Goal: Task Accomplishment & Management: Use online tool/utility

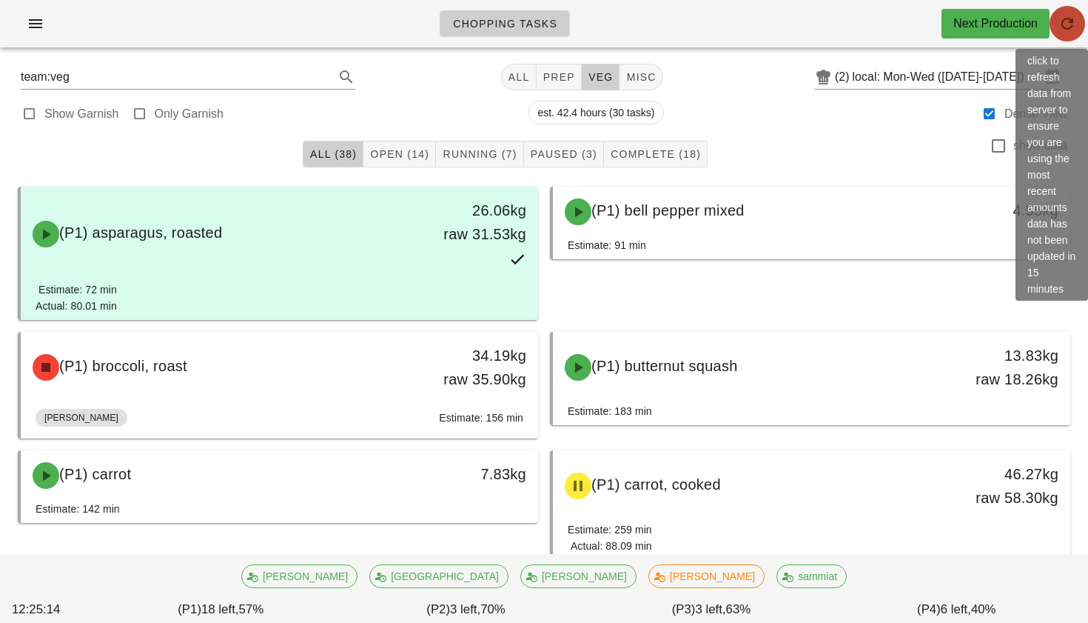
click at [539, 32] on icon "button" at bounding box center [1068, 24] width 18 height 18
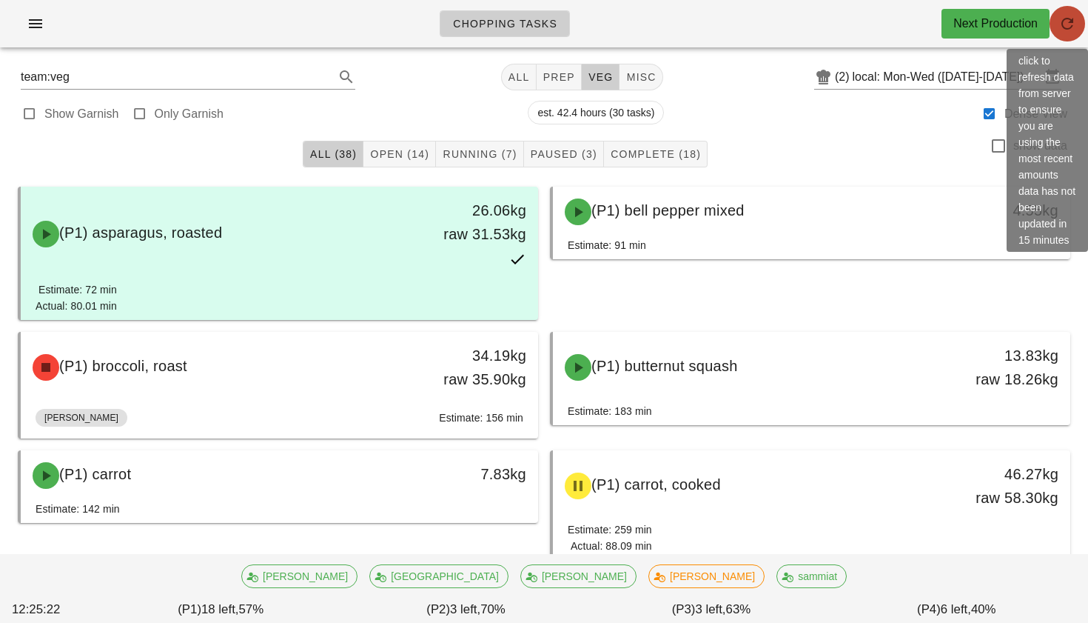
click at [539, 21] on span "button" at bounding box center [1068, 24] width 36 height 18
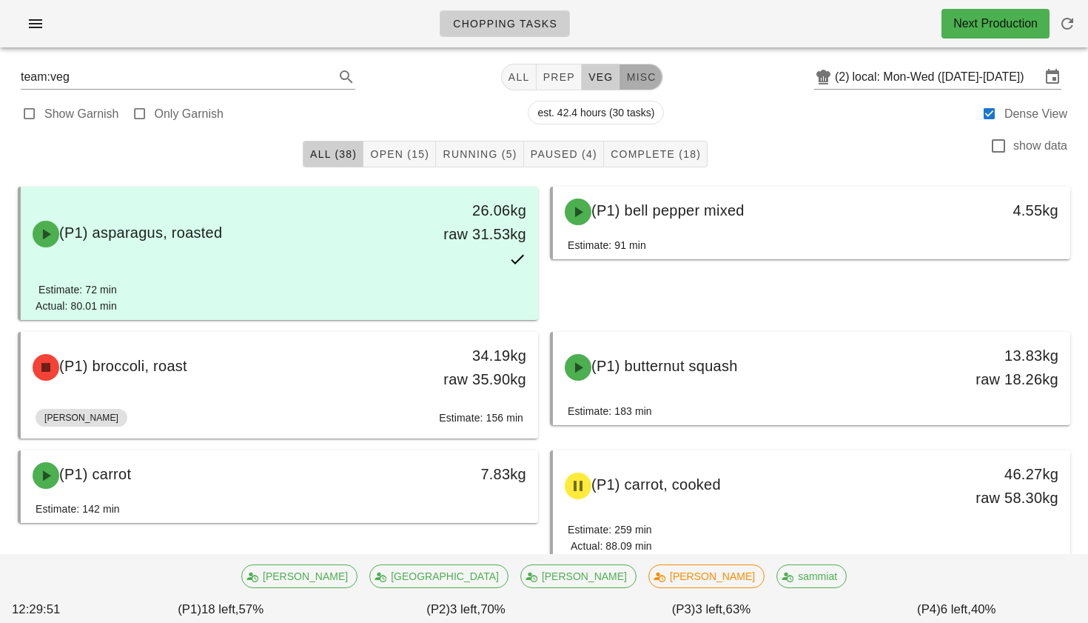
click at [645, 82] on span "misc" at bounding box center [641, 77] width 30 height 12
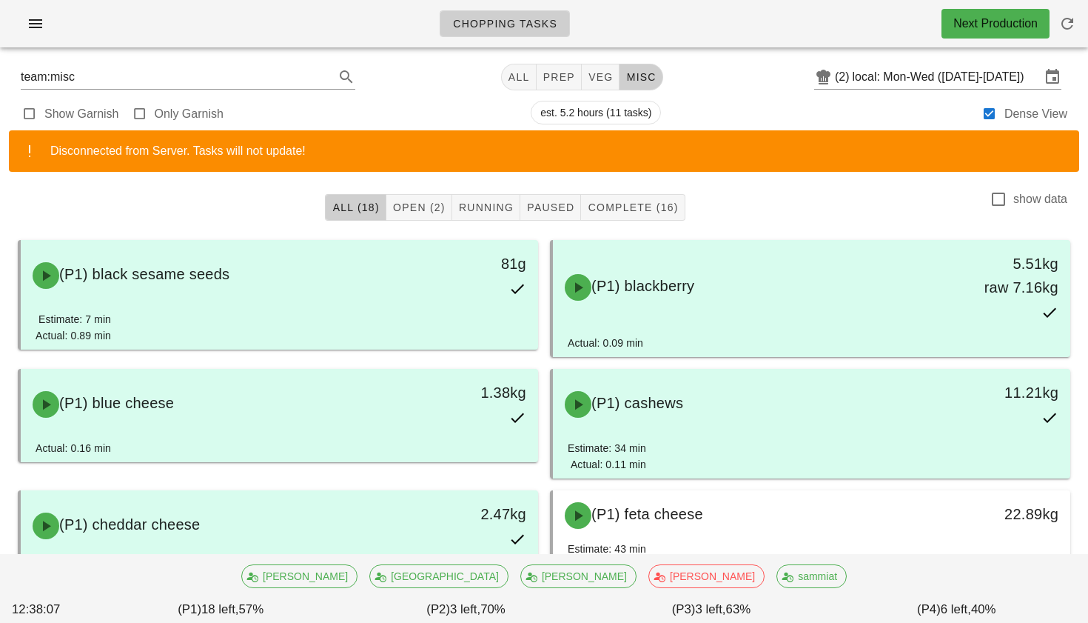
click at [469, 104] on div "Show Garnish Only Garnish est. 5.2 hours (11 tasks) Dense View" at bounding box center [544, 113] width 1071 height 36
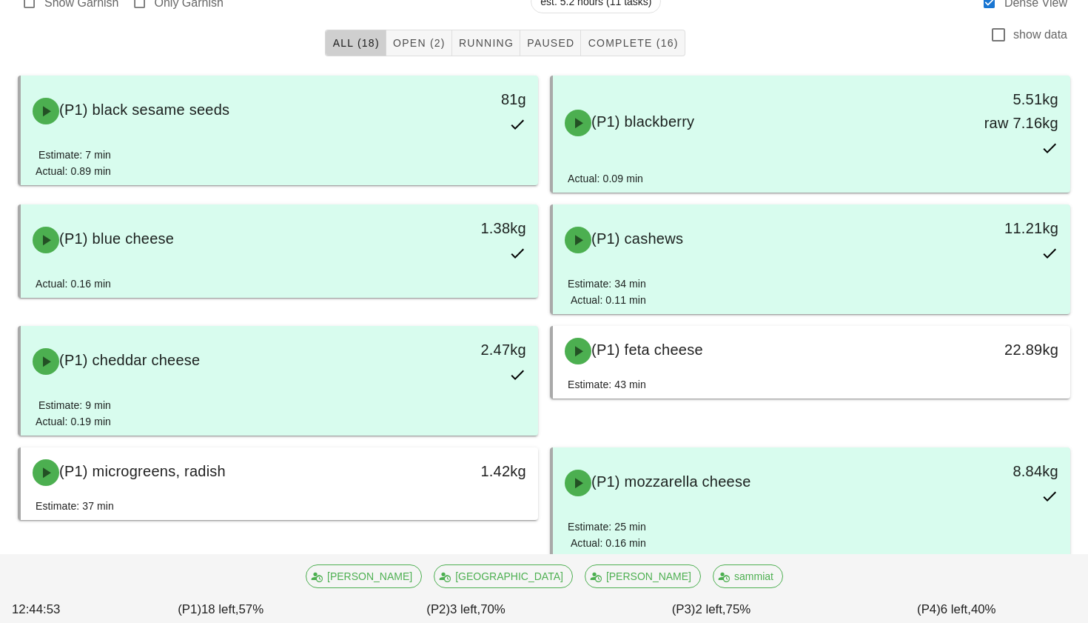
scroll to position [156, 0]
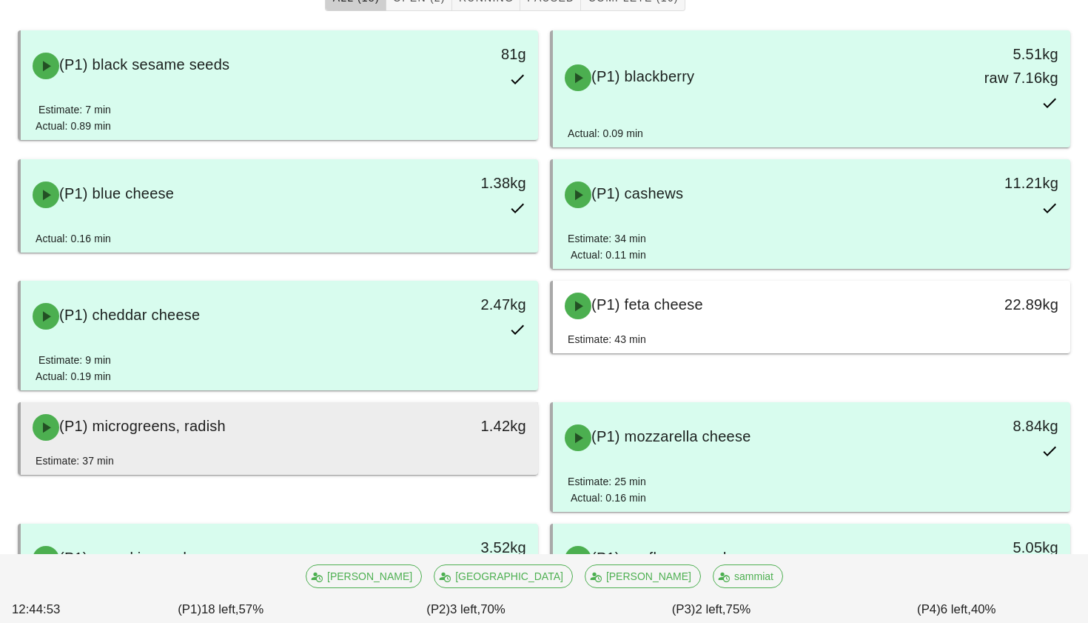
click at [432, 451] on div "(P1) microgreens, radish 1.42kg" at bounding box center [280, 427] width 518 height 50
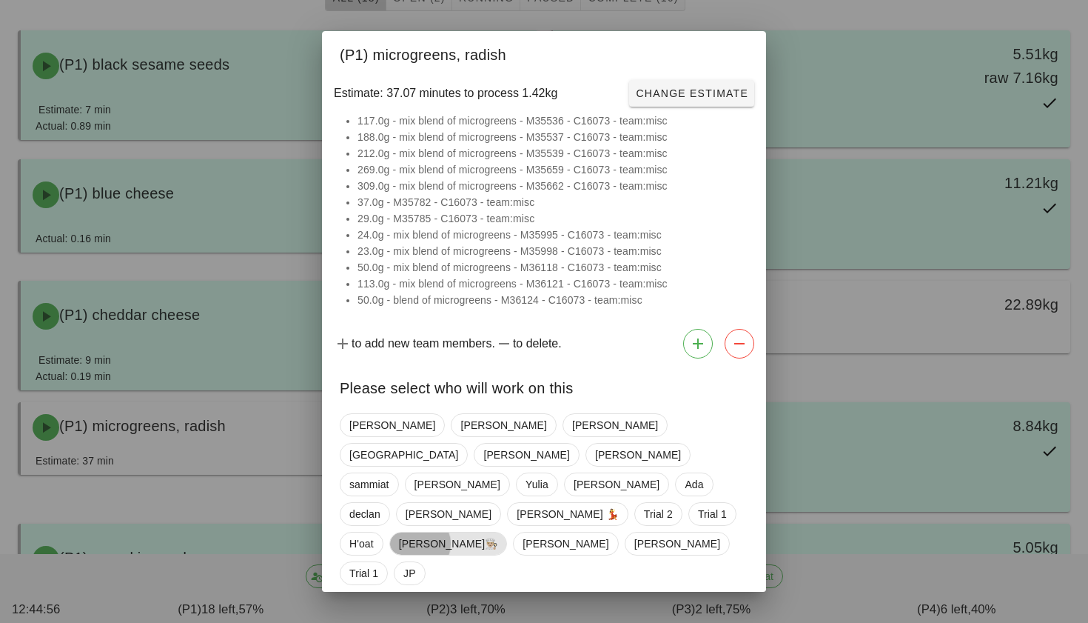
click at [498, 532] on span "Danilo👨🏼‍🍳" at bounding box center [448, 543] width 99 height 22
click at [683, 619] on span "Confirm Start" at bounding box center [700, 625] width 97 height 12
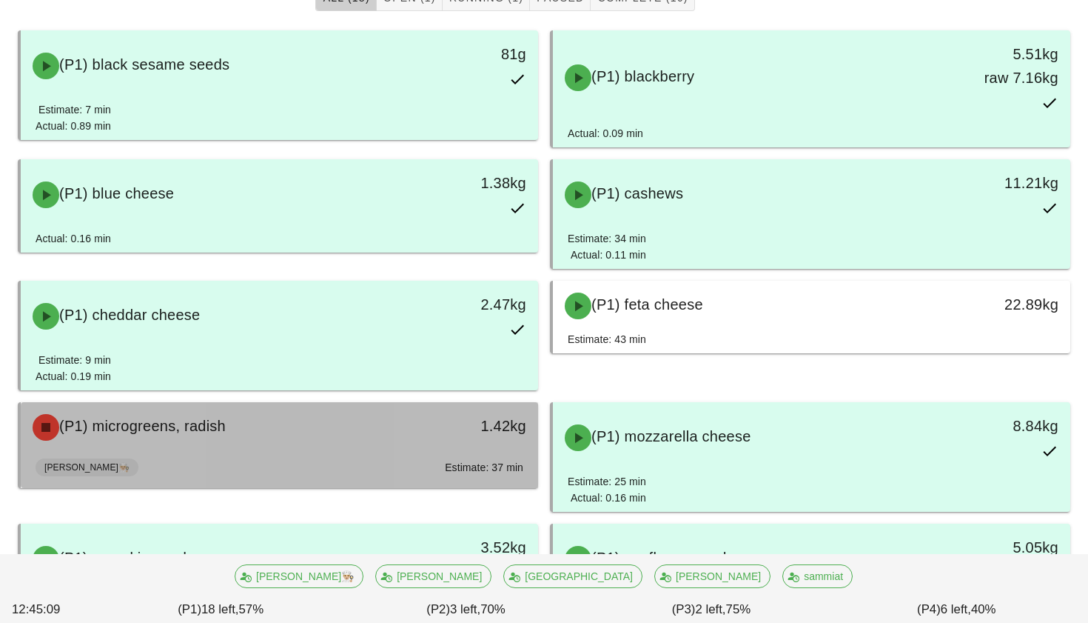
click at [338, 445] on div "(P1) microgreens, radish" at bounding box center [216, 427] width 384 height 44
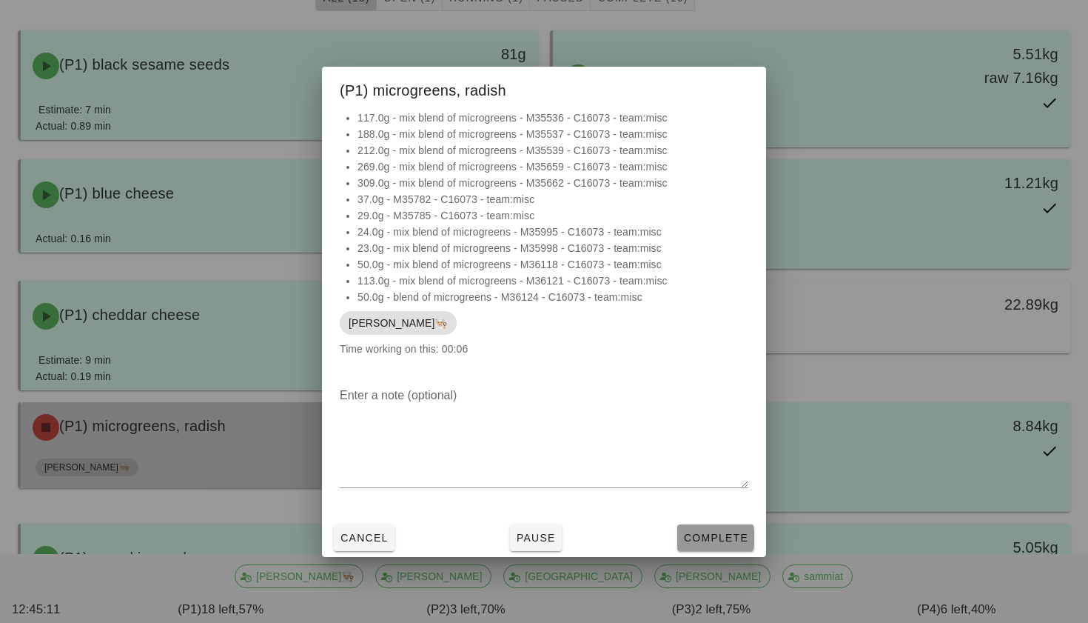
click at [740, 541] on span "Complete" at bounding box center [715, 538] width 65 height 12
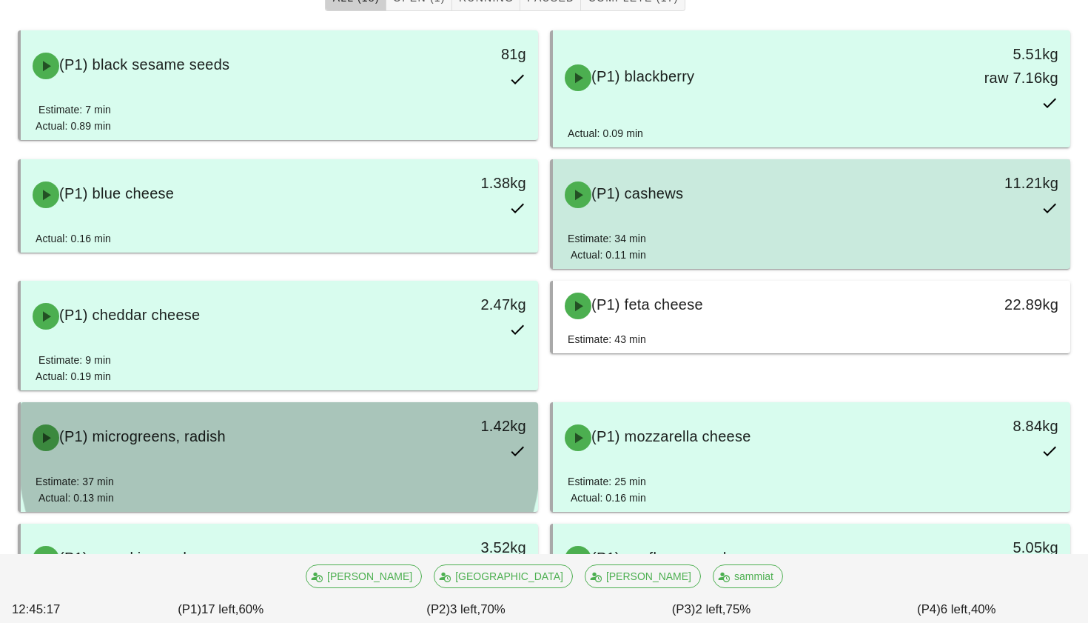
click at [862, 231] on div "Estimate: 34 min Actual: 0.11 min" at bounding box center [812, 249] width 488 height 39
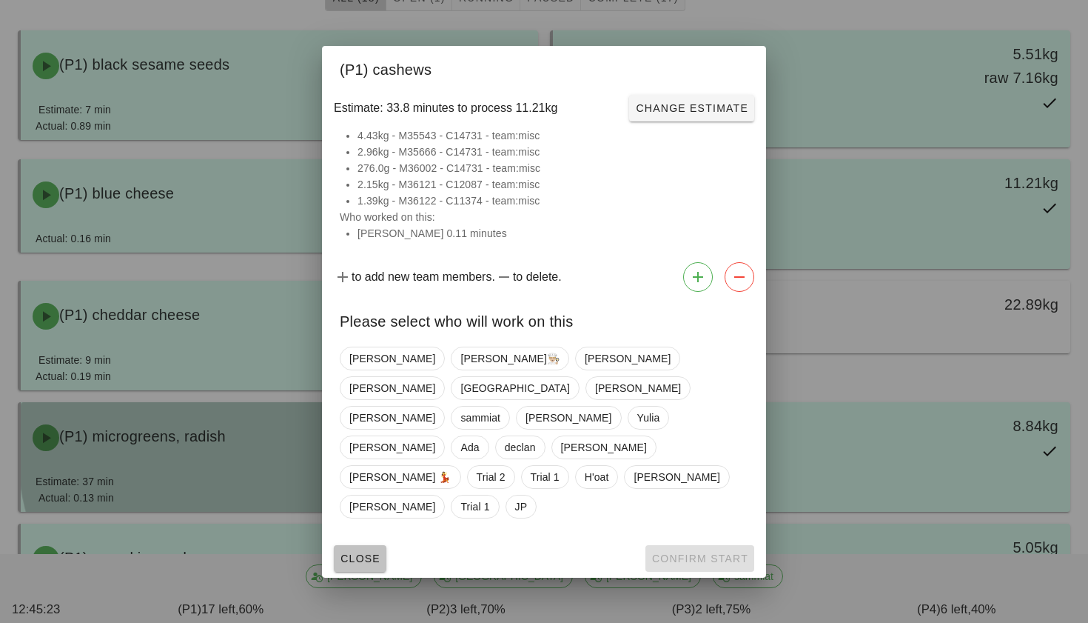
click at [350, 552] on span "Close" at bounding box center [360, 558] width 41 height 12
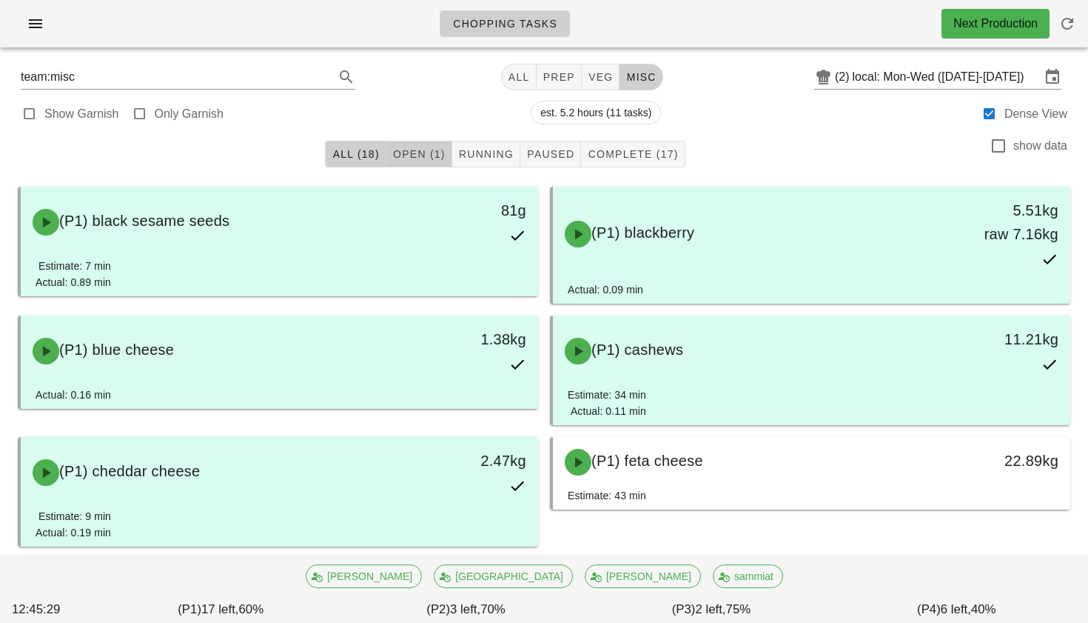
click at [420, 148] on span "Open (1)" at bounding box center [418, 154] width 53 height 12
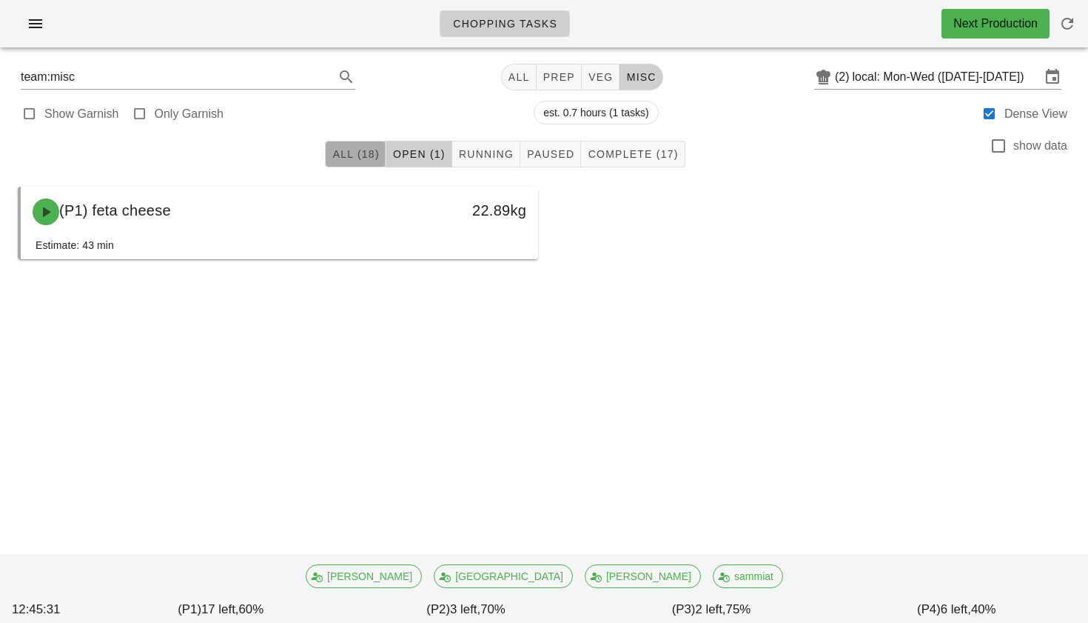
click at [362, 144] on button "All (18)" at bounding box center [355, 154] width 61 height 27
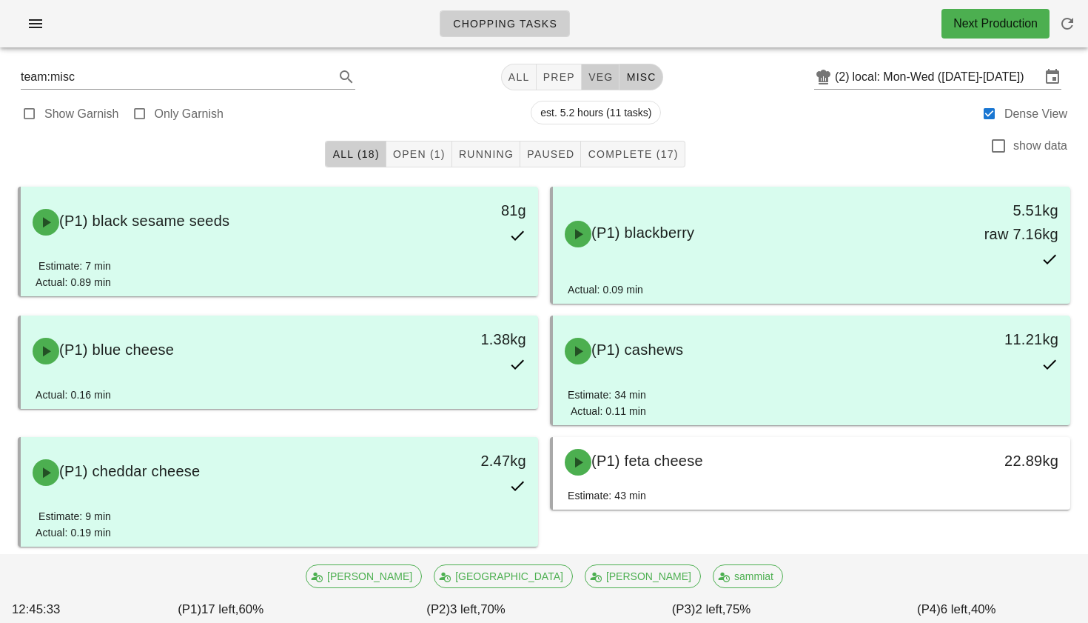
click at [590, 75] on span "veg" at bounding box center [601, 77] width 26 height 12
type input "team:veg"
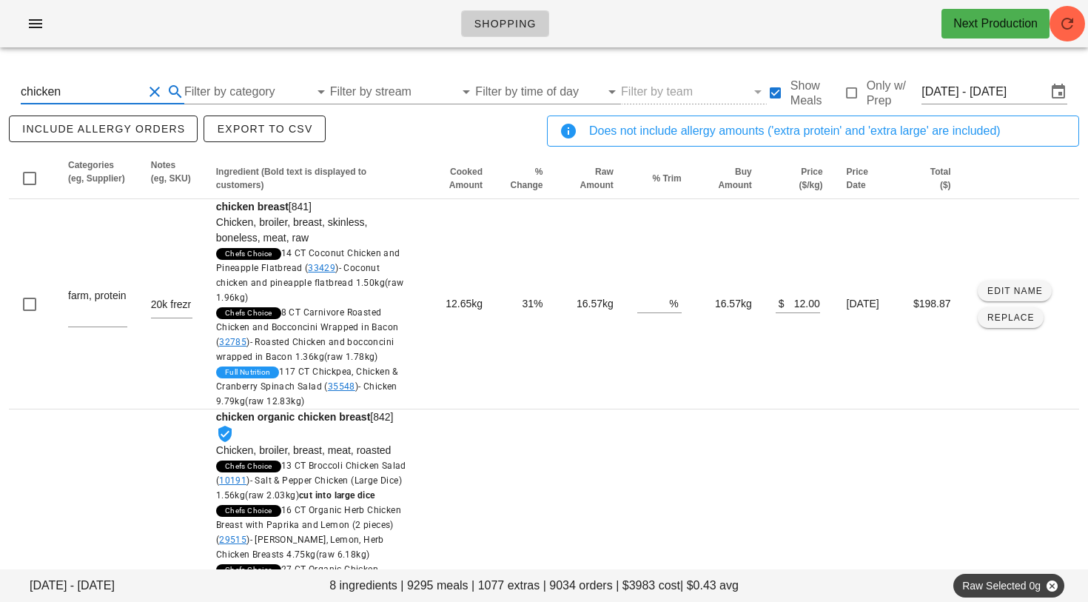
scroll to position [7, 0]
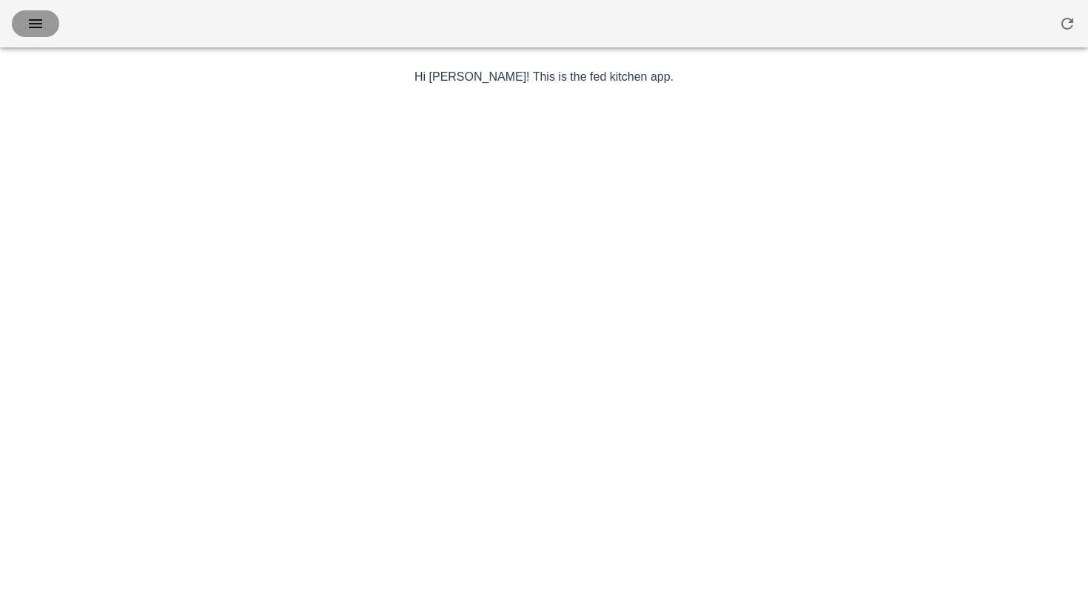
click at [37, 24] on icon "button" at bounding box center [36, 24] width 18 height 18
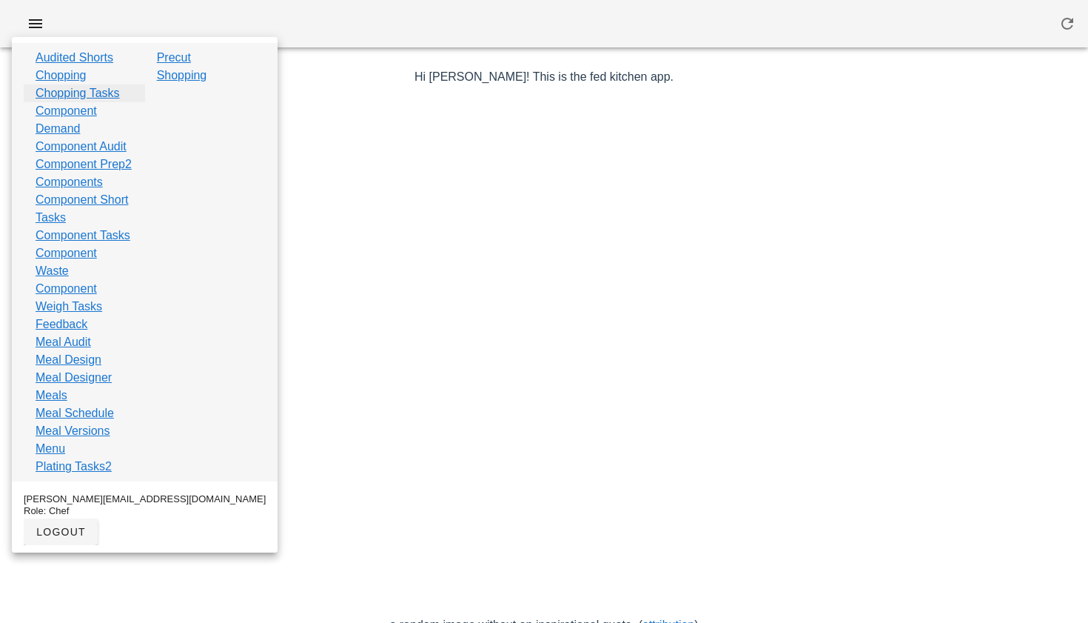
click at [76, 93] on link "Chopping Tasks" at bounding box center [78, 93] width 84 height 18
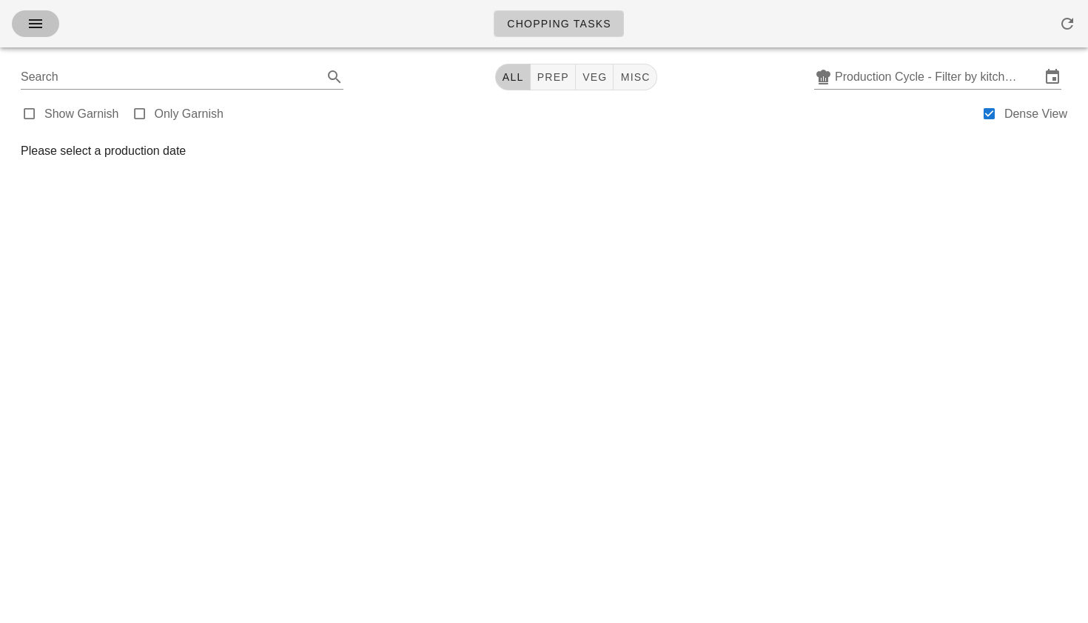
click at [41, 19] on icon "button" at bounding box center [36, 24] width 18 height 18
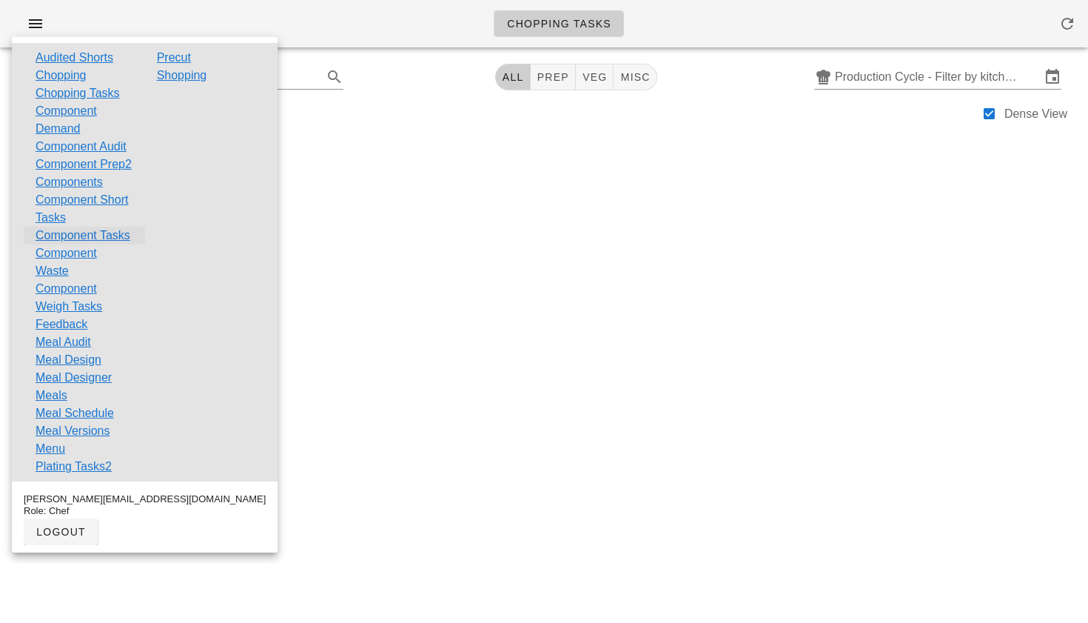
click at [52, 244] on link "Component Tasks" at bounding box center [83, 236] width 95 height 18
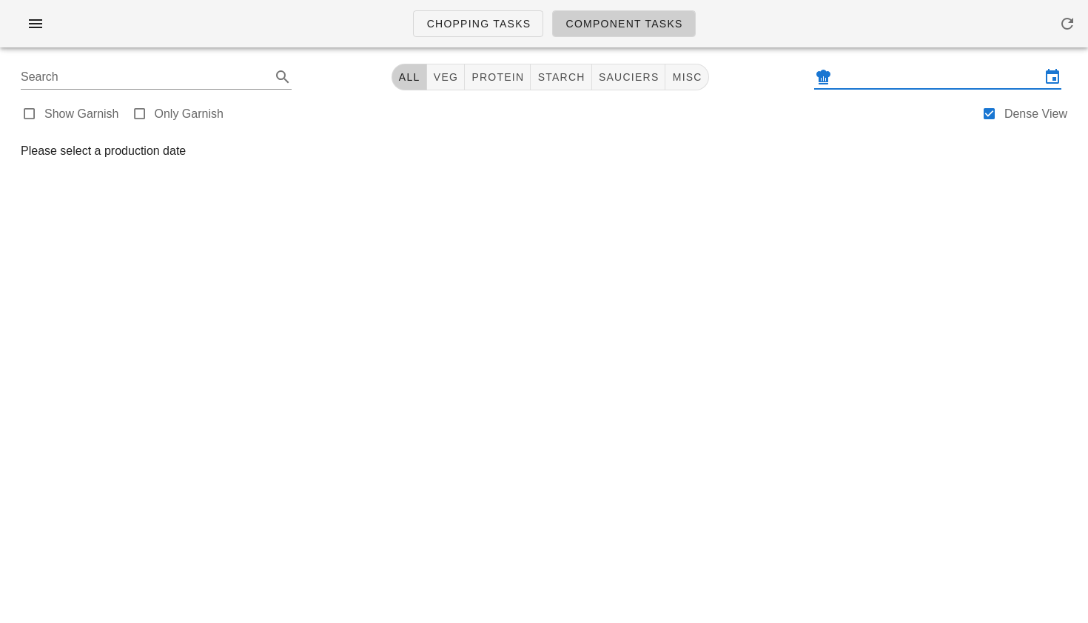
click at [937, 76] on input "text" at bounding box center [938, 77] width 206 height 24
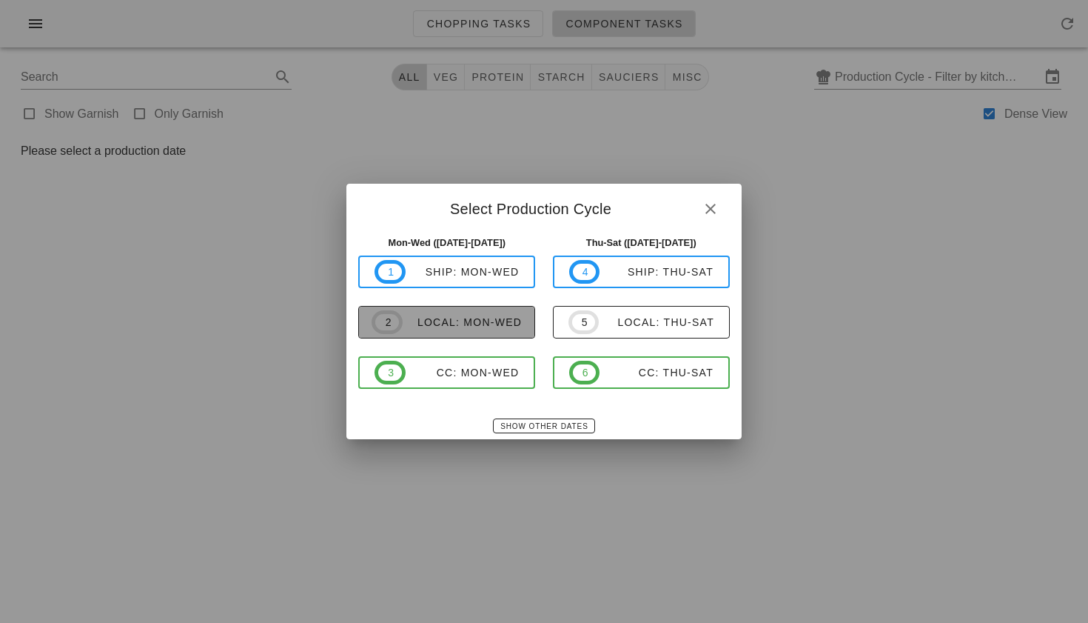
click at [481, 321] on div "local: Mon-Wed" at bounding box center [462, 322] width 119 height 12
type input "local: Mon-Wed ([DATE]-[DATE])"
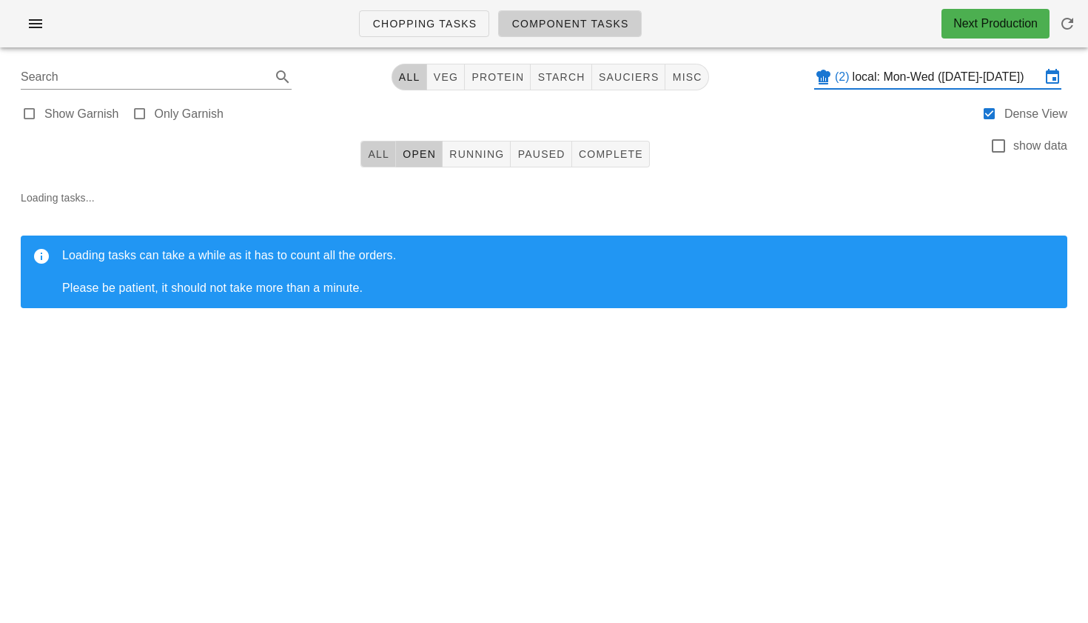
click at [379, 160] on span "All" at bounding box center [378, 154] width 22 height 12
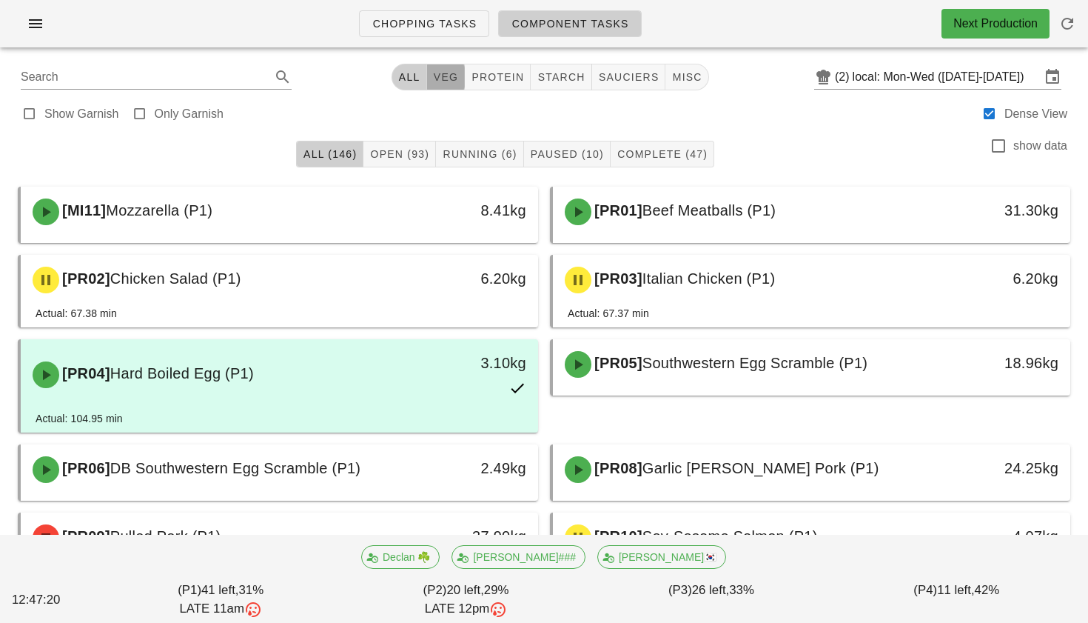
click at [453, 76] on span "veg" at bounding box center [446, 77] width 26 height 12
type input "team:veg"
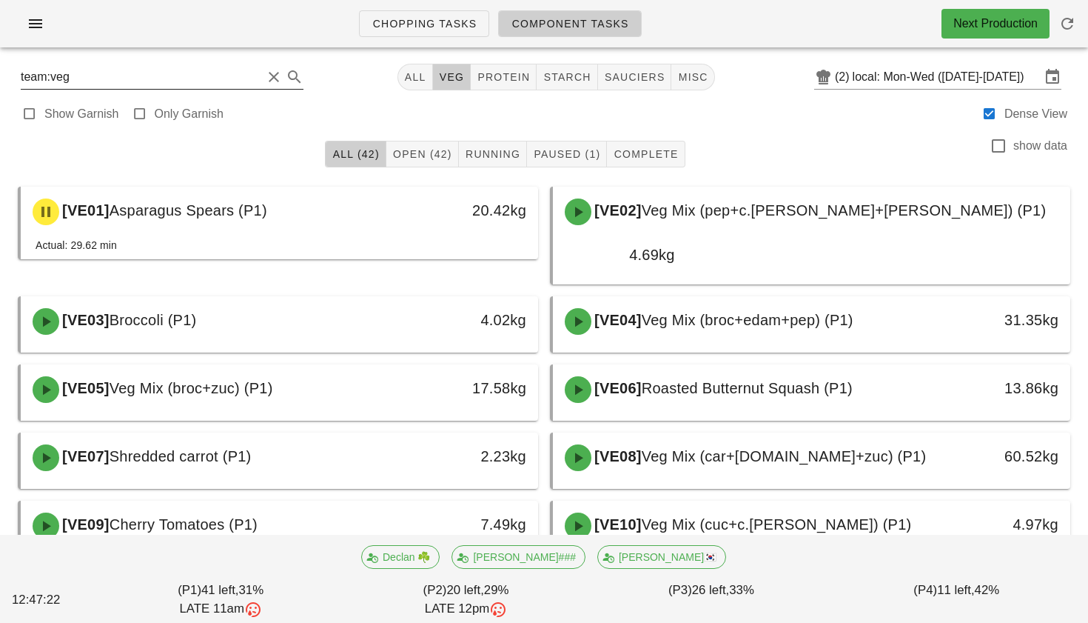
click at [172, 84] on input "team:veg" at bounding box center [141, 77] width 241 height 24
click at [265, 81] on button "Clear Search" at bounding box center [274, 77] width 18 height 18
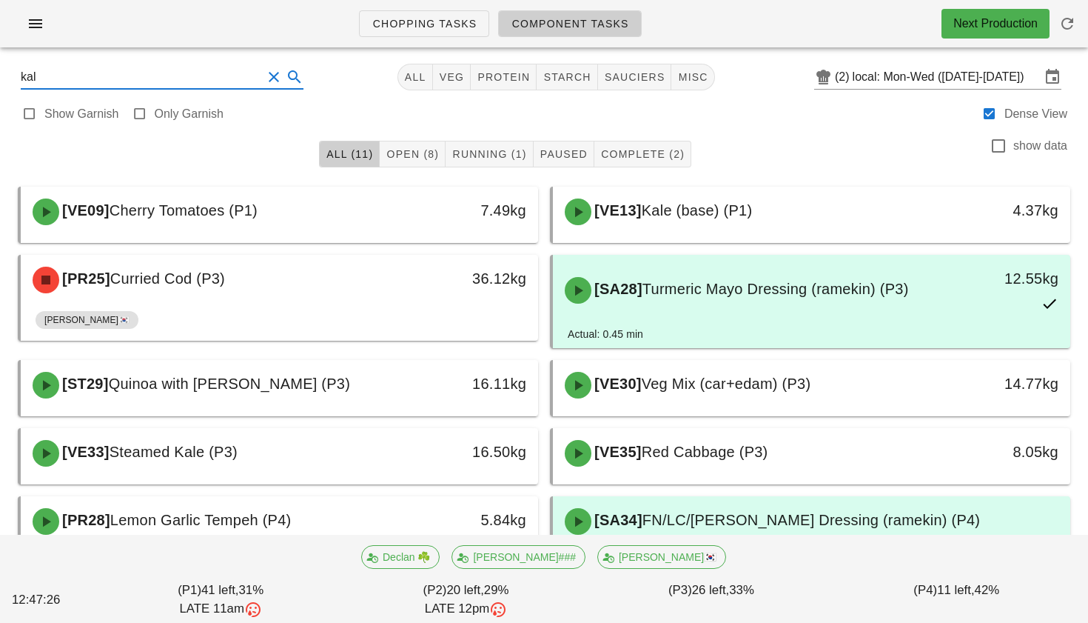
type input "kale"
click at [265, 76] on button "Clear Search" at bounding box center [274, 77] width 18 height 18
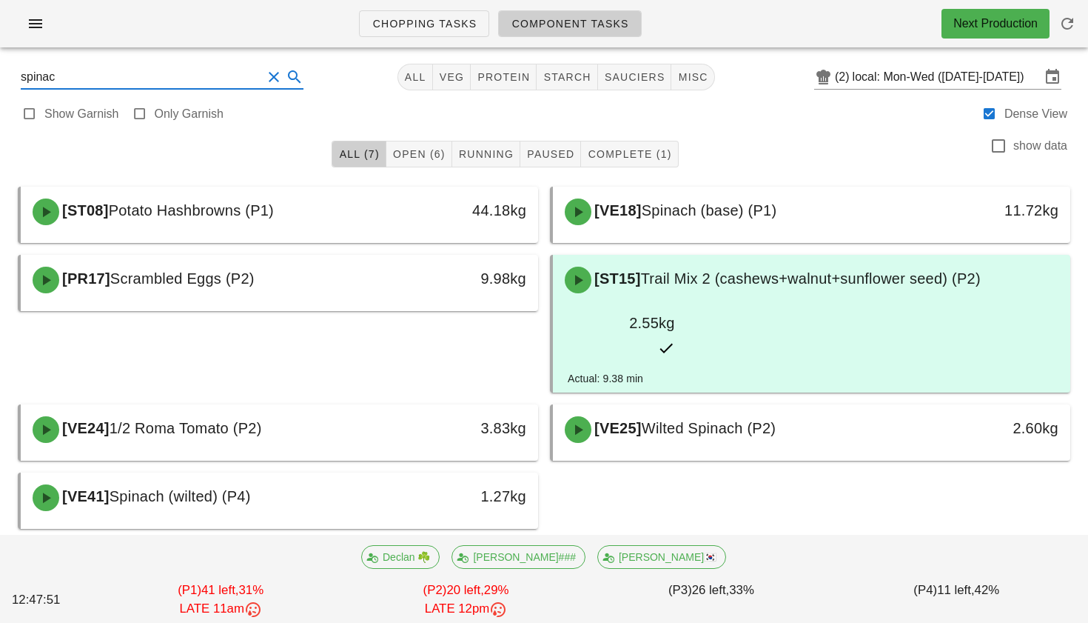
type input "spinach"
click at [265, 76] on button "Clear Search" at bounding box center [274, 77] width 18 height 18
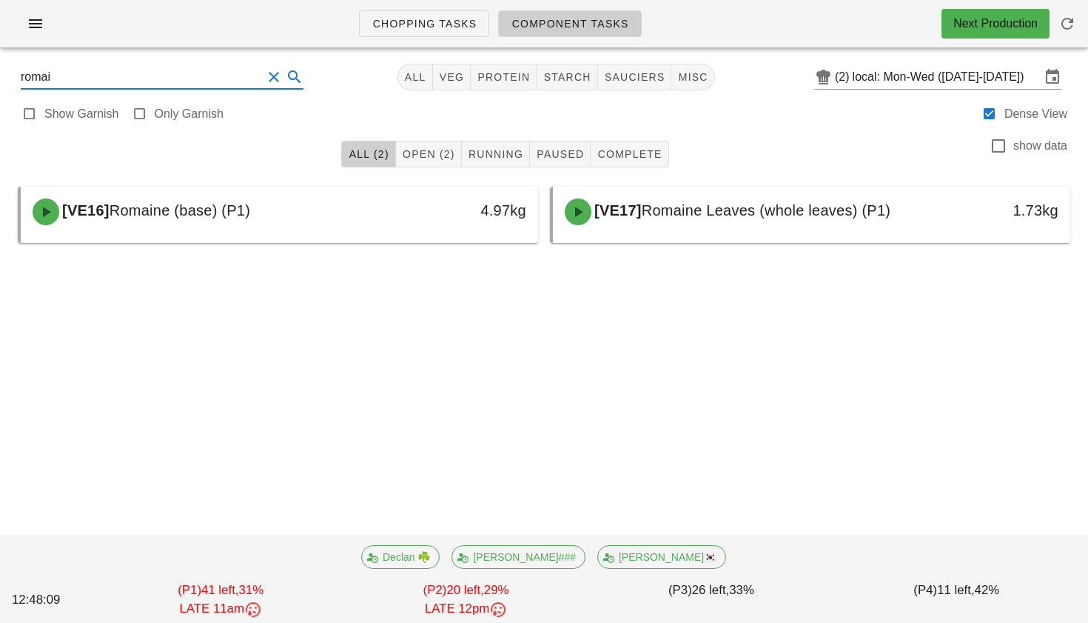
type input "romain"
click at [265, 81] on button "Clear Search" at bounding box center [274, 77] width 18 height 18
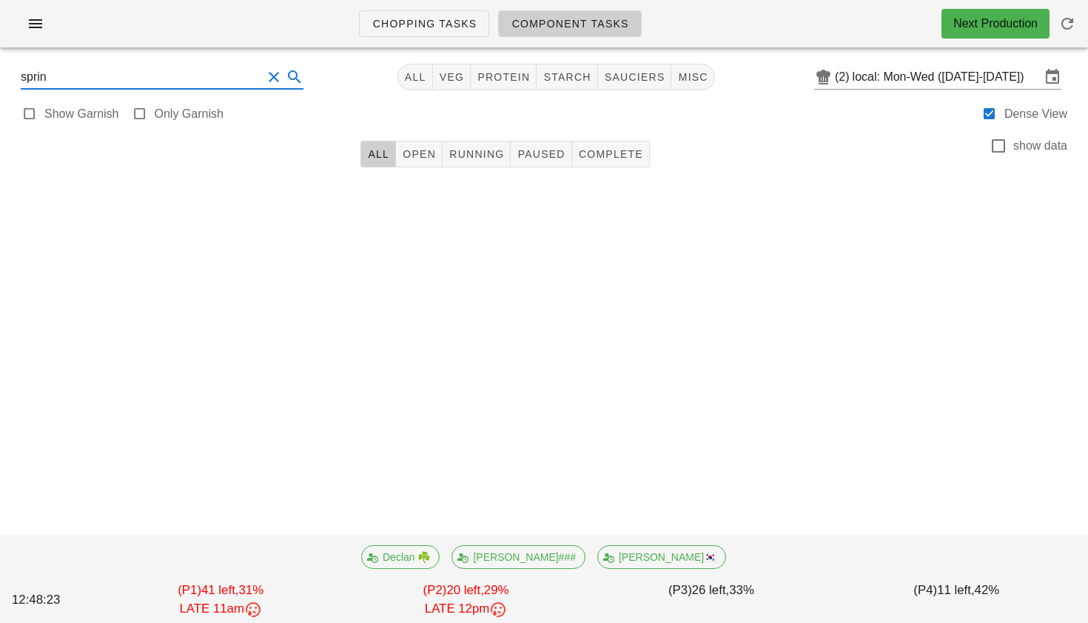
type input "spring"
click at [265, 75] on button "Clear Search" at bounding box center [274, 77] width 18 height 18
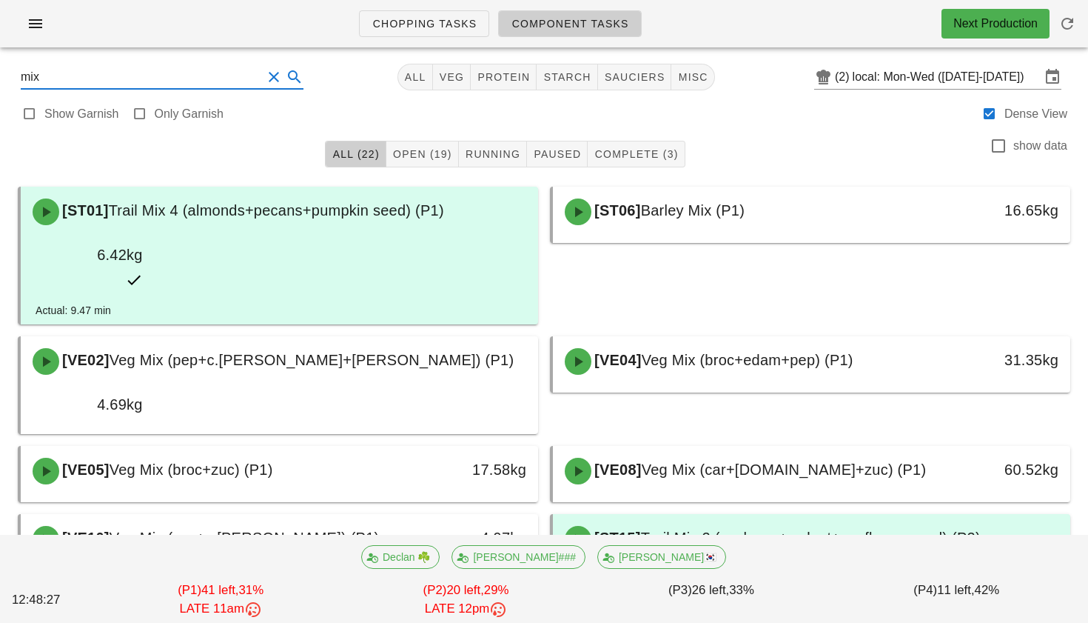
type input "mix"
